Goal: Check status: Check status

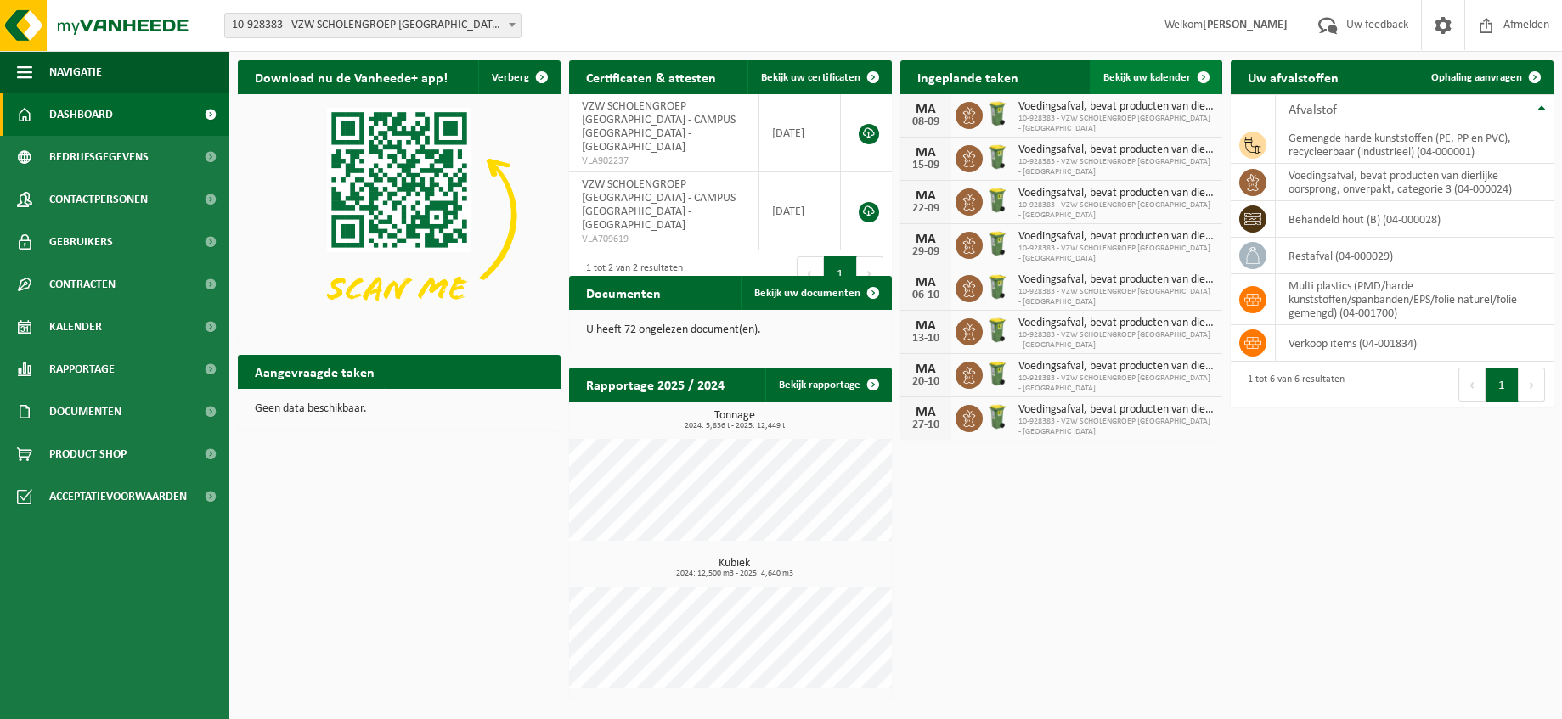
click at [1131, 72] on span "Bekijk uw kalender" at bounding box center [1146, 77] width 87 height 11
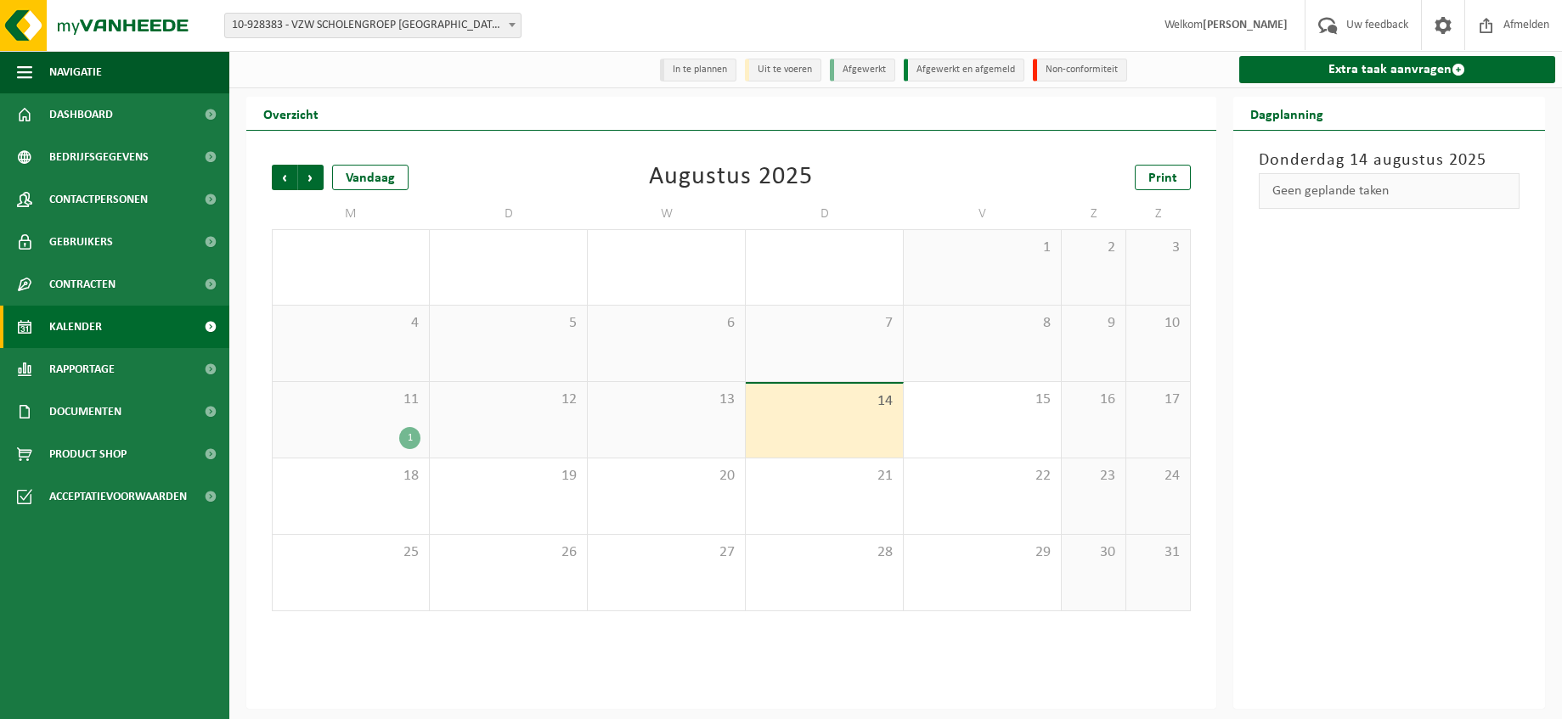
click at [372, 437] on div "1" at bounding box center [350, 438] width 139 height 22
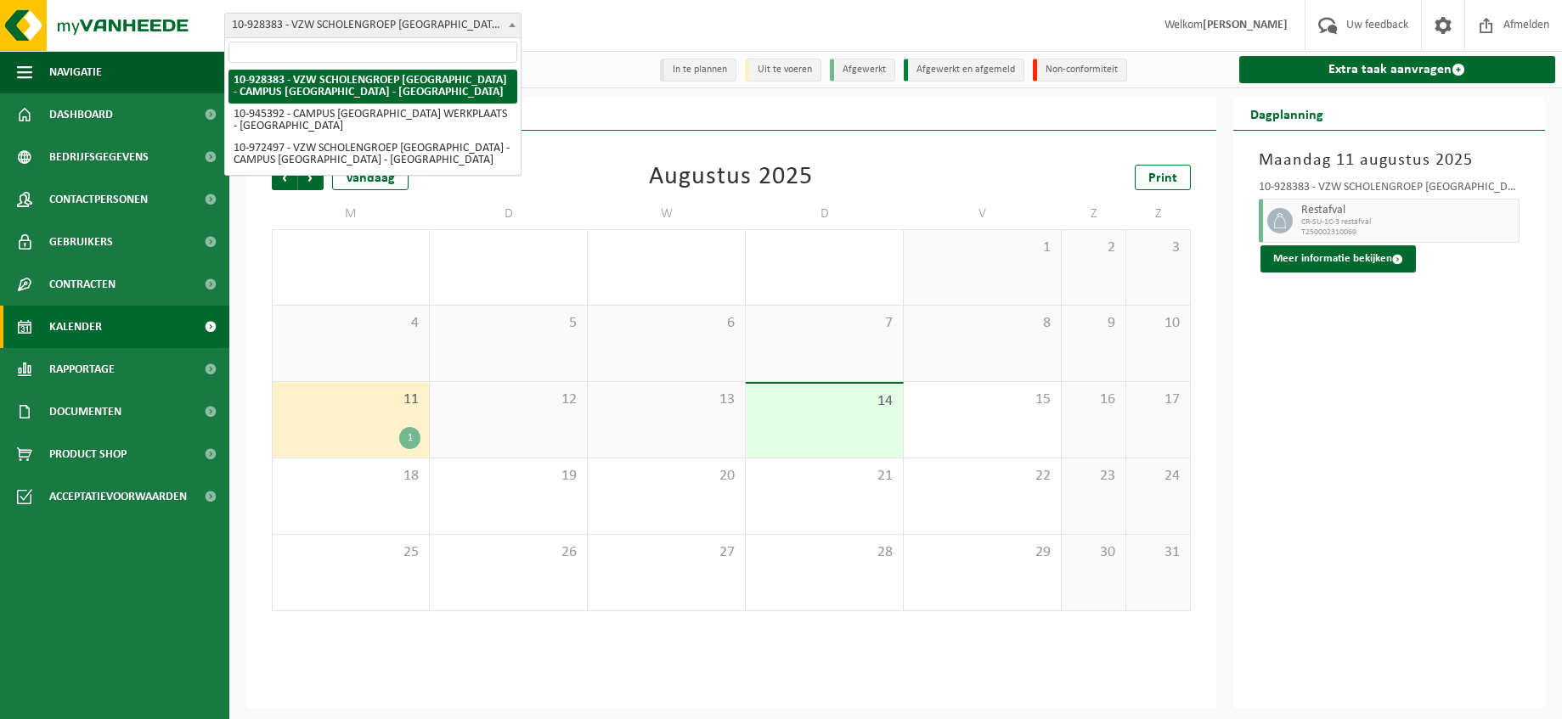
click at [513, 22] on span at bounding box center [512, 25] width 17 height 22
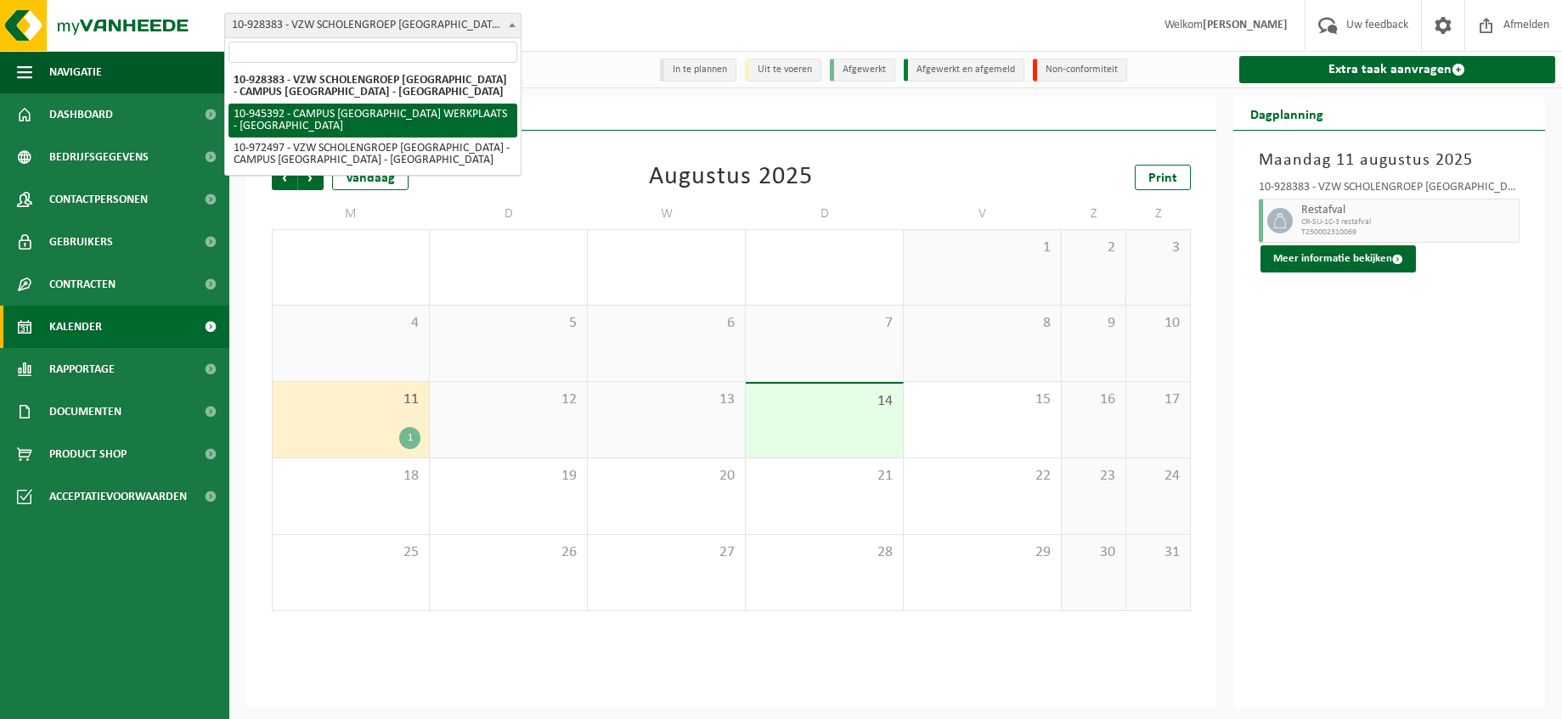
select select "141202"
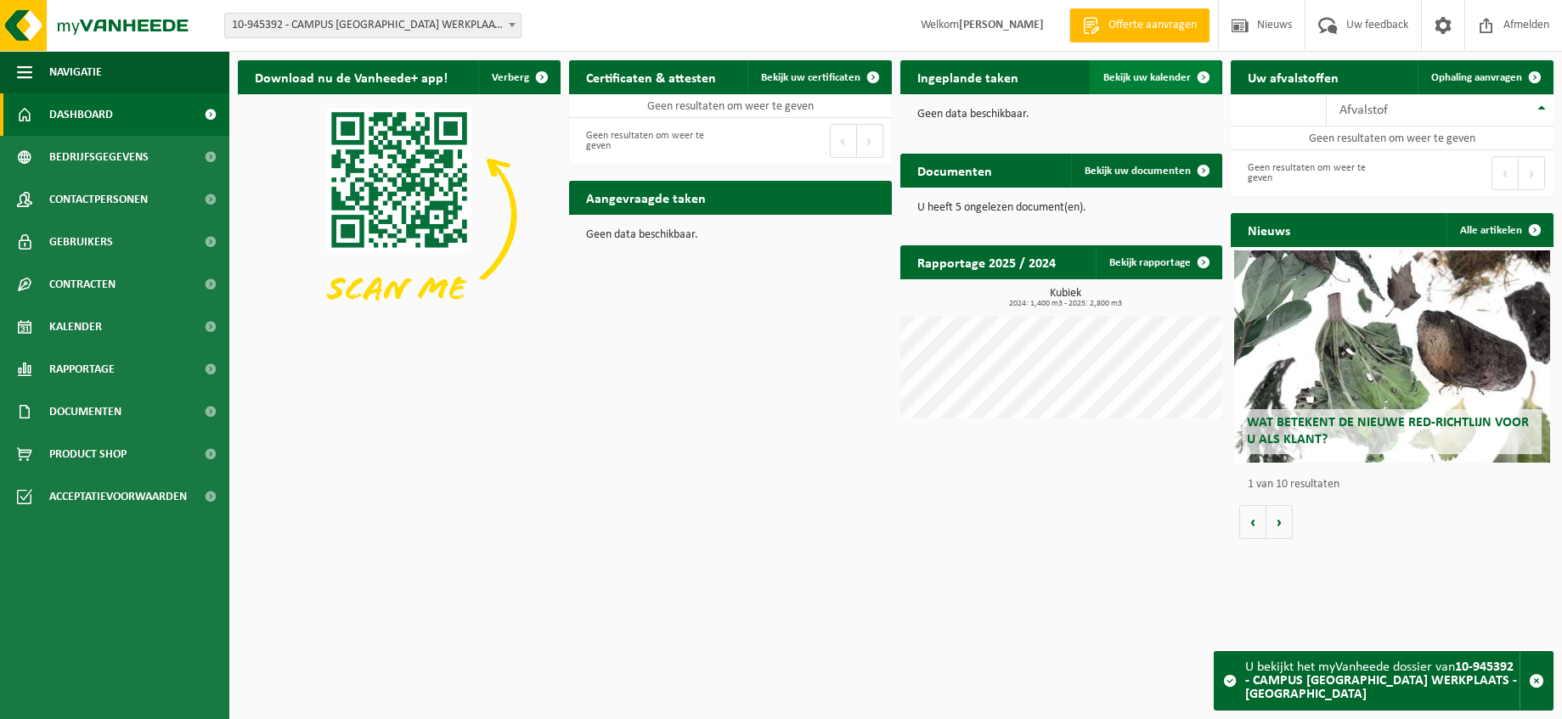
click at [1141, 79] on span "Bekijk uw kalender" at bounding box center [1146, 77] width 87 height 11
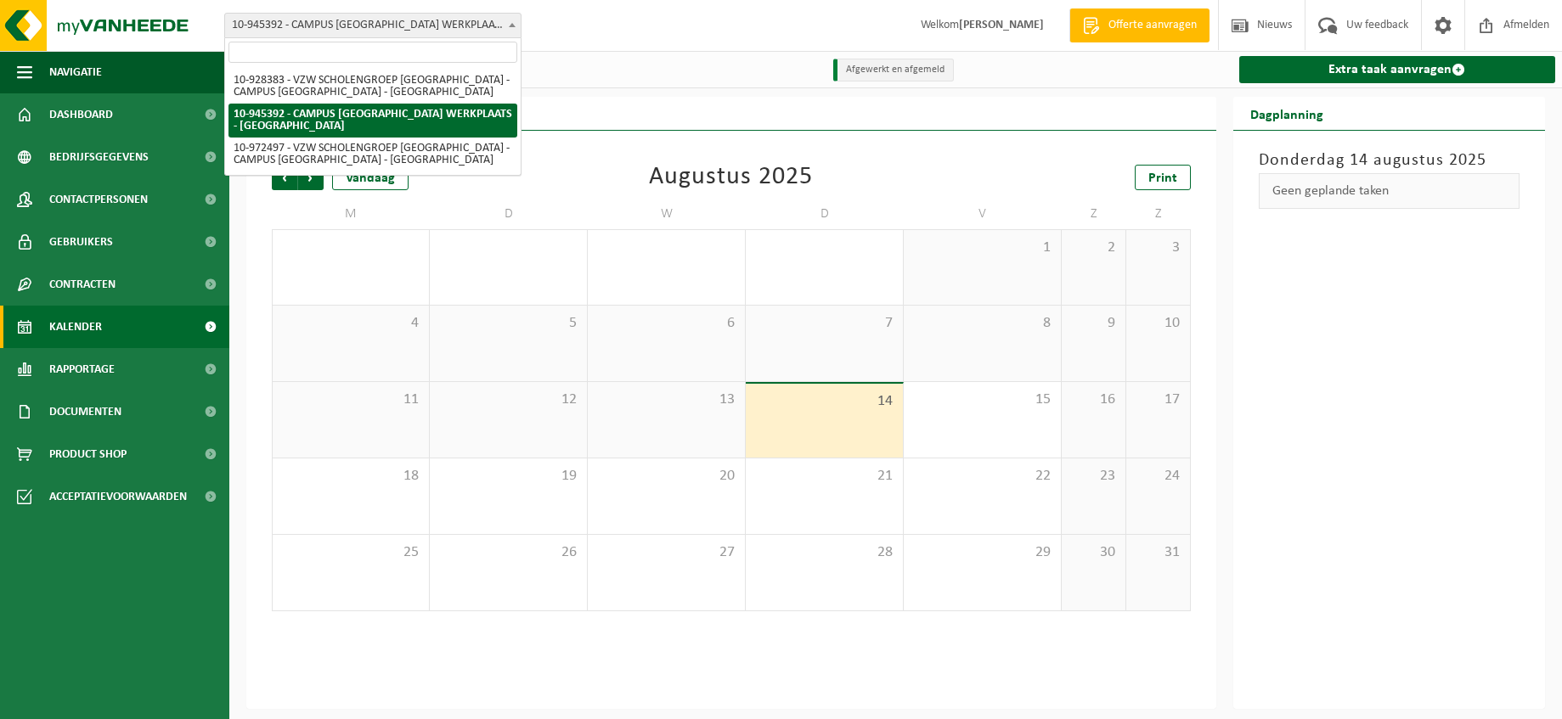
click at [513, 25] on b at bounding box center [512, 25] width 7 height 4
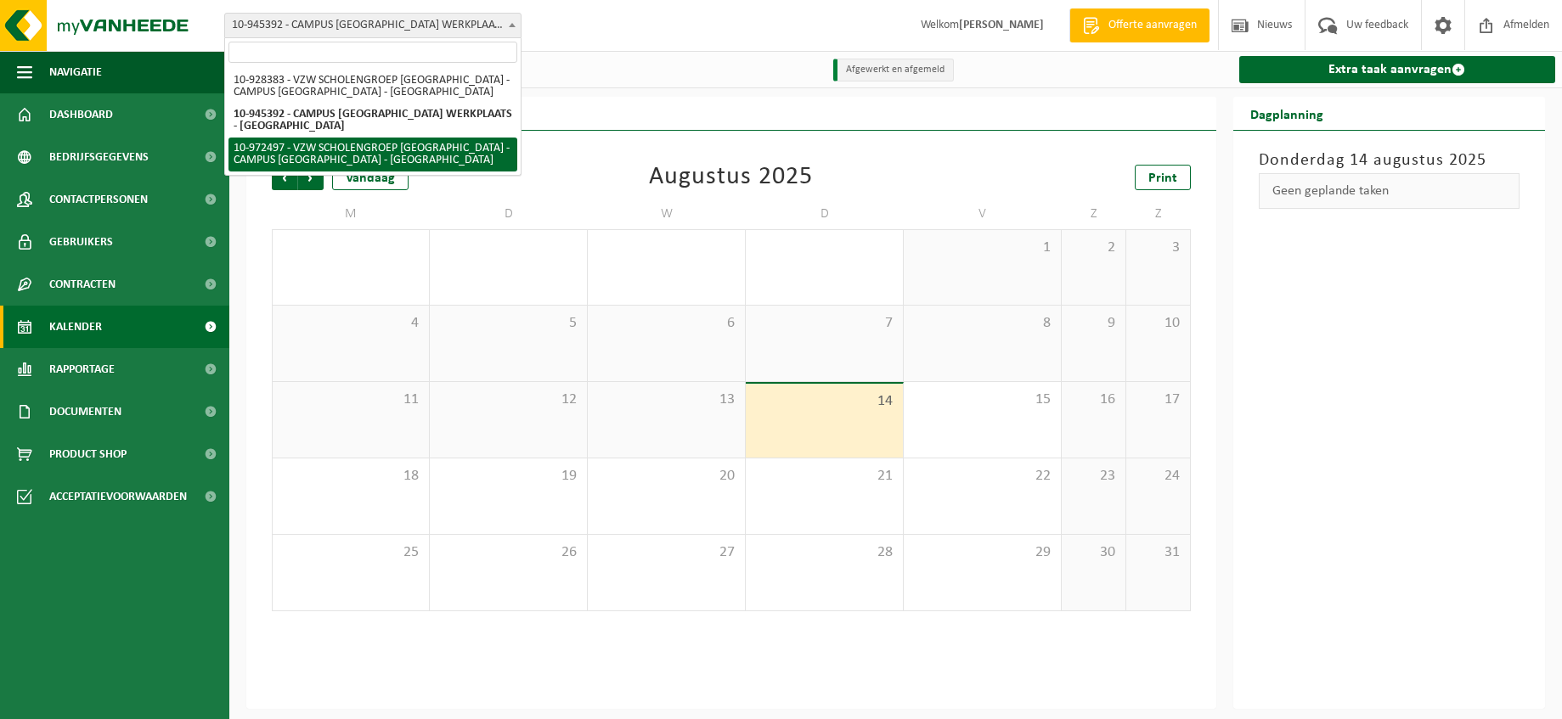
select select "156430"
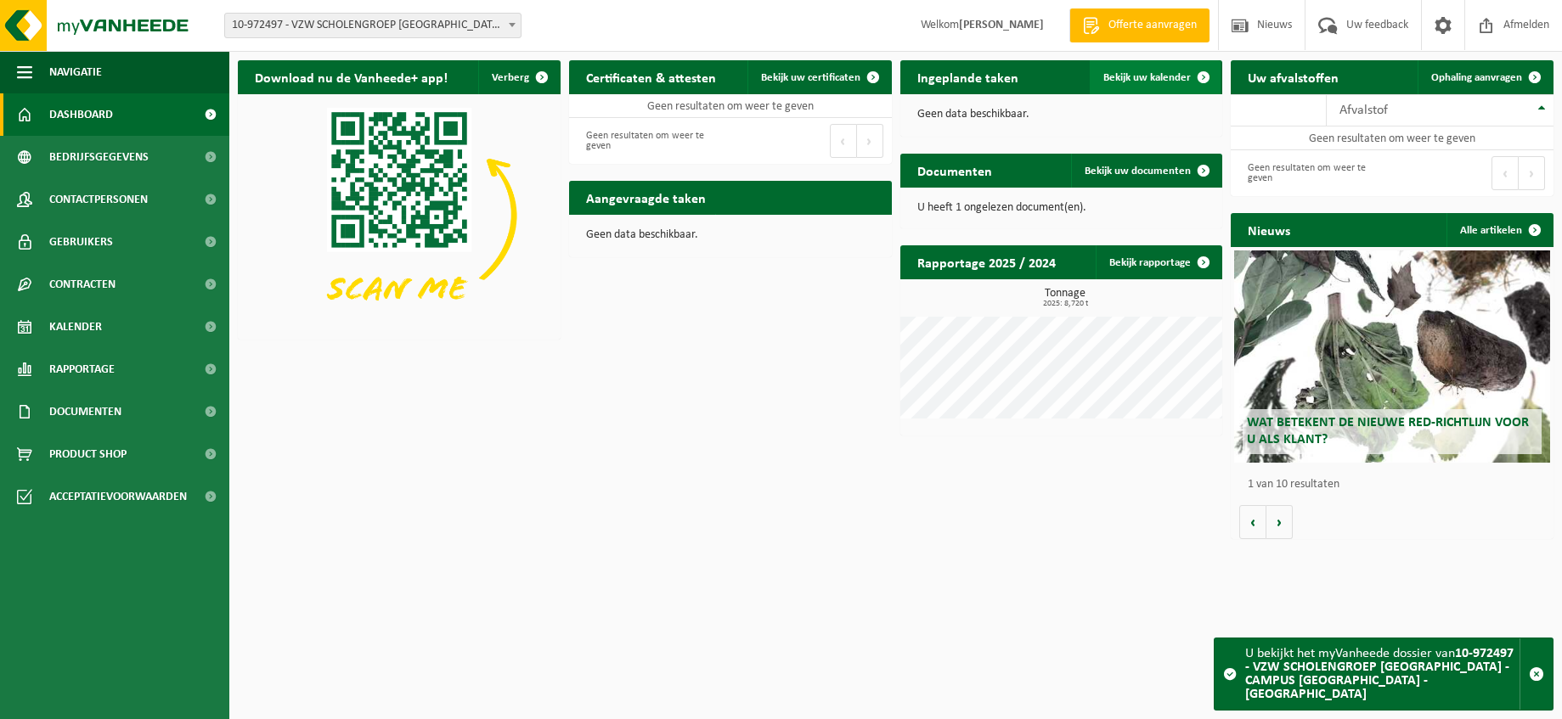
click at [1135, 76] on span "Bekijk uw kalender" at bounding box center [1146, 77] width 87 height 11
